Goal: Find specific page/section: Find specific page/section

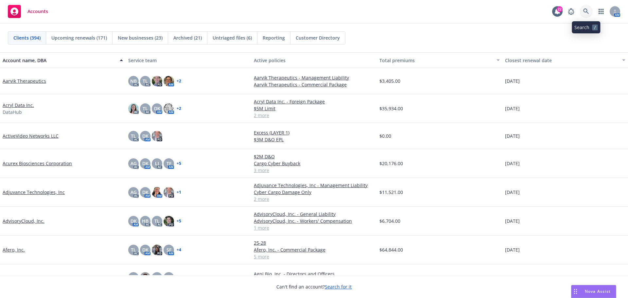
click at [581, 11] on link at bounding box center [586, 11] width 13 height 13
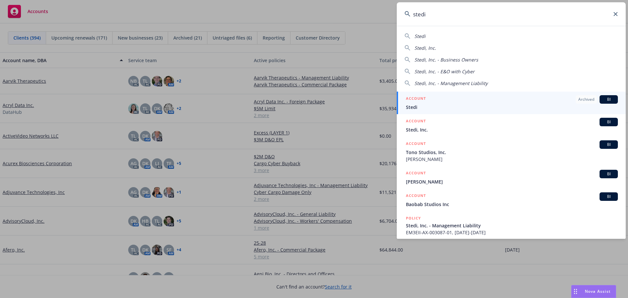
type input "stedi"
click at [417, 110] on span "Stedi" at bounding box center [512, 107] width 212 height 7
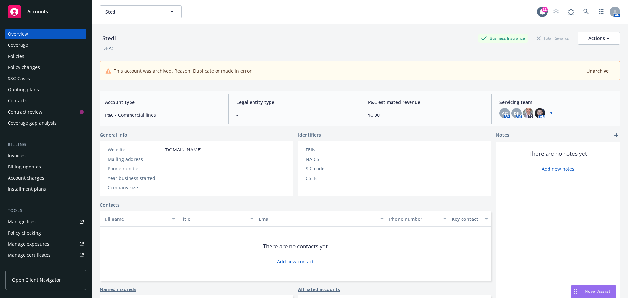
click at [29, 55] on div "Policies" at bounding box center [46, 56] width 76 height 10
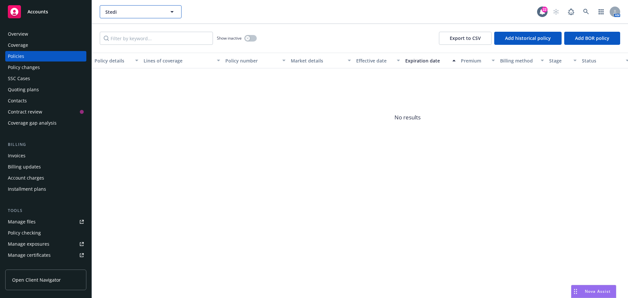
click at [138, 13] on span "Stedi" at bounding box center [133, 12] width 57 height 7
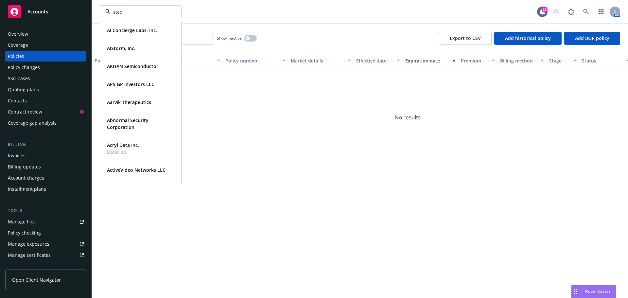
type input "stedi"
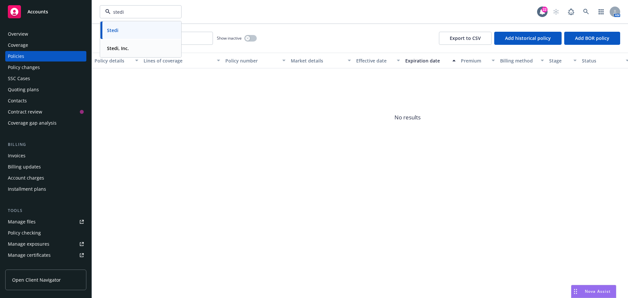
click at [127, 50] on strong "Stedi, Inc." at bounding box center [118, 48] width 22 height 6
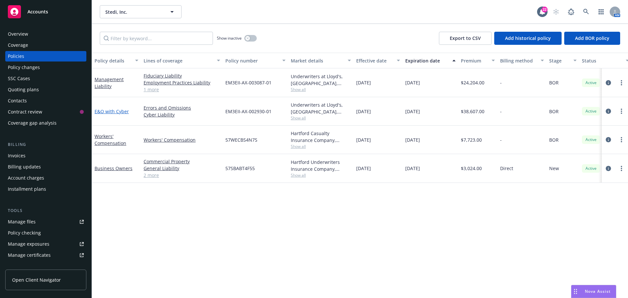
click at [119, 112] on link "E&O with Cyber" at bounding box center [112, 111] width 34 height 6
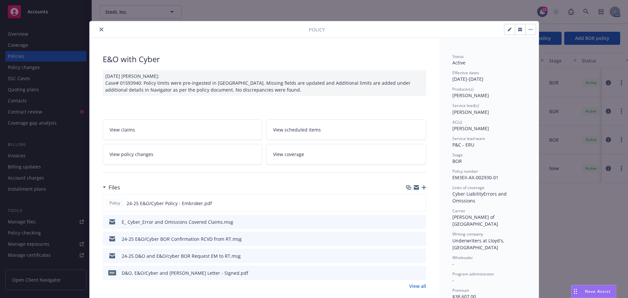
click at [100, 31] on icon "close" at bounding box center [102, 29] width 4 height 4
